Goal: Task Accomplishment & Management: Complete application form

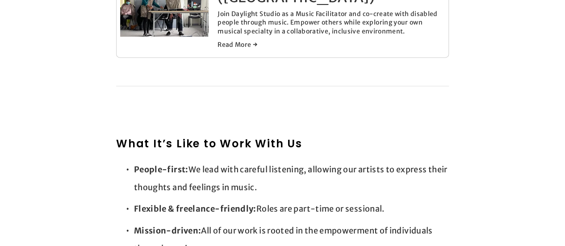
scroll to position [393, 0]
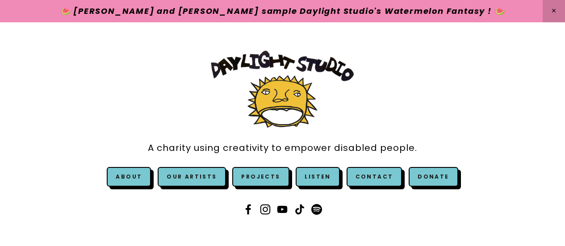
scroll to position [389, 0]
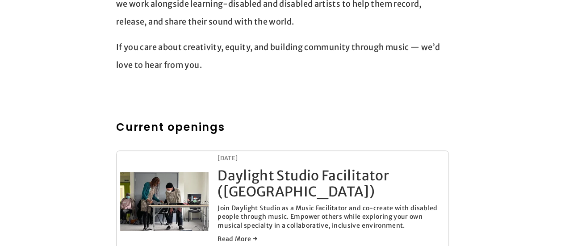
click at [168, 191] on img at bounding box center [164, 201] width 88 height 99
